Goal: Information Seeking & Learning: Learn about a topic

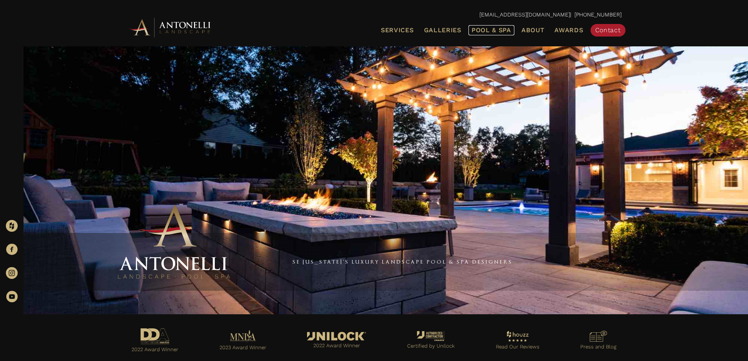
click at [487, 29] on span "Pool & Spa" at bounding box center [491, 29] width 40 height 7
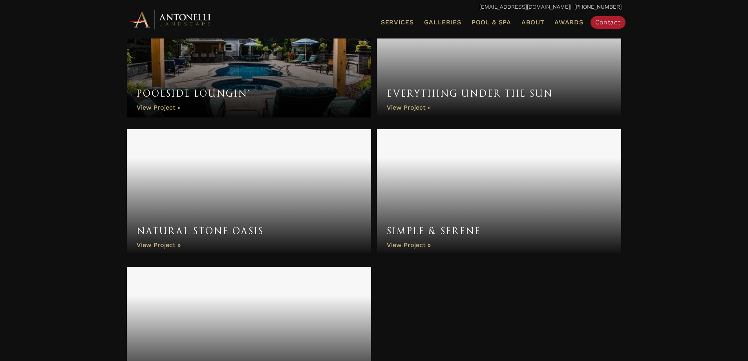
scroll to position [3064, 0]
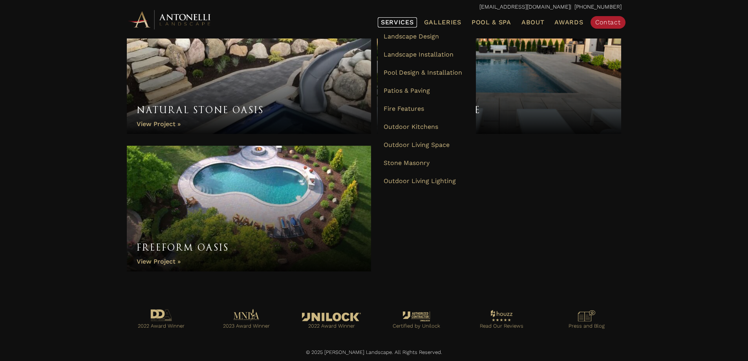
click at [396, 18] on link "Services" at bounding box center [397, 22] width 39 height 10
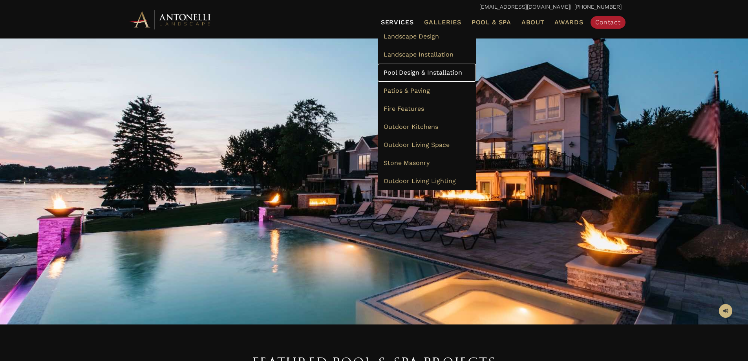
click at [416, 70] on span "Pool Design & Installation" at bounding box center [422, 72] width 78 height 7
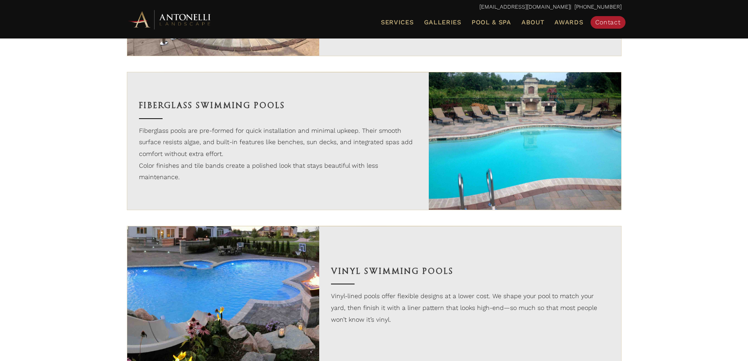
scroll to position [706, 0]
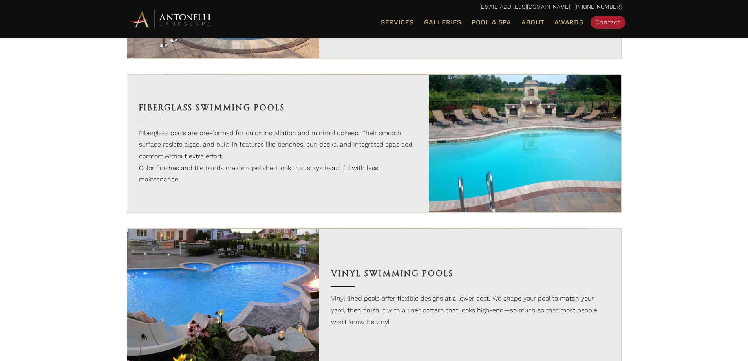
click at [434, 271] on h3 "Vinyl Swimming Pools" at bounding box center [470, 273] width 278 height 13
